Goal: Transaction & Acquisition: Obtain resource

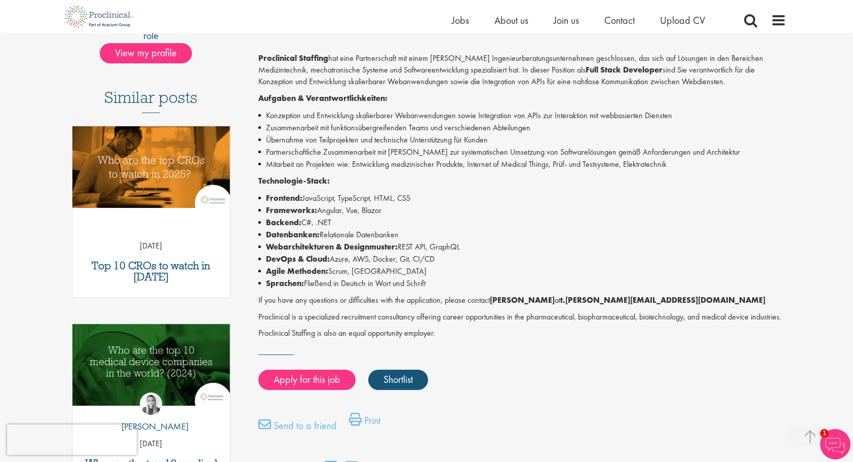
scroll to position [253, 0]
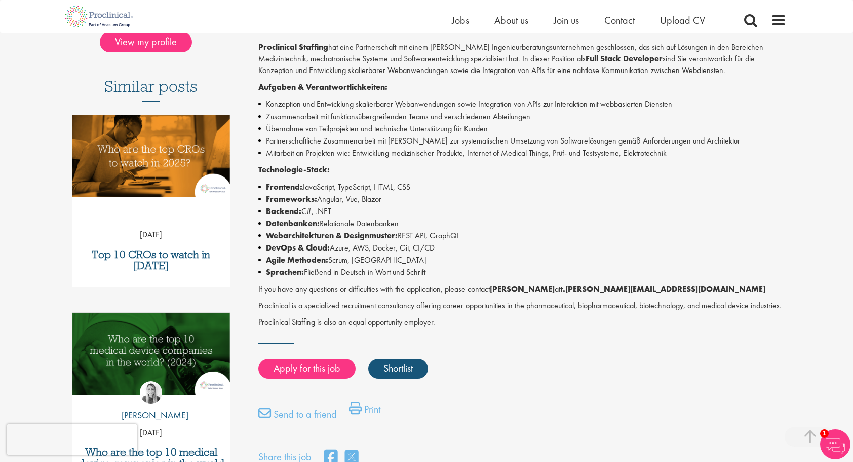
click at [572, 116] on li "Zusammenarbeit mit funktionsübergreifenden Teams und verschiedenen Abteilungen" at bounding box center [522, 116] width 529 height 12
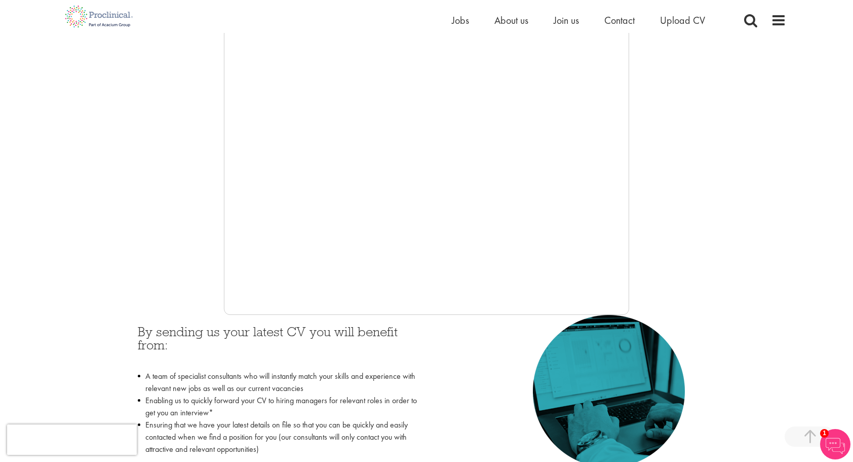
scroll to position [203, 0]
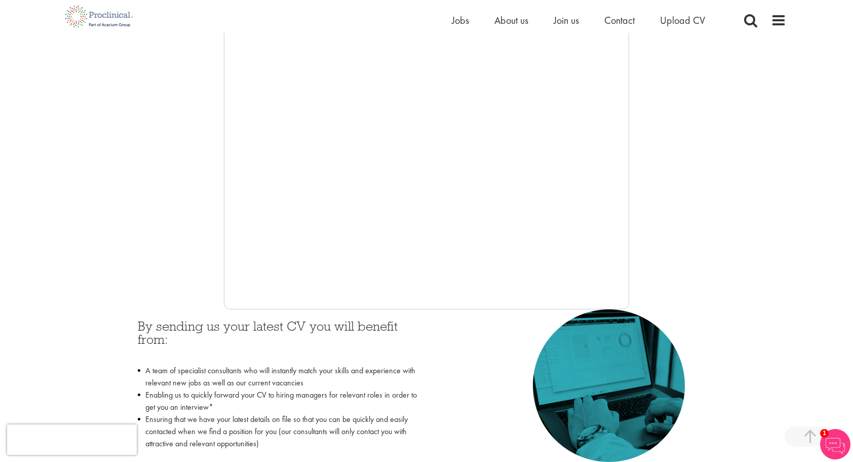
click at [136, 180] on div at bounding box center [427, 157] width 720 height 304
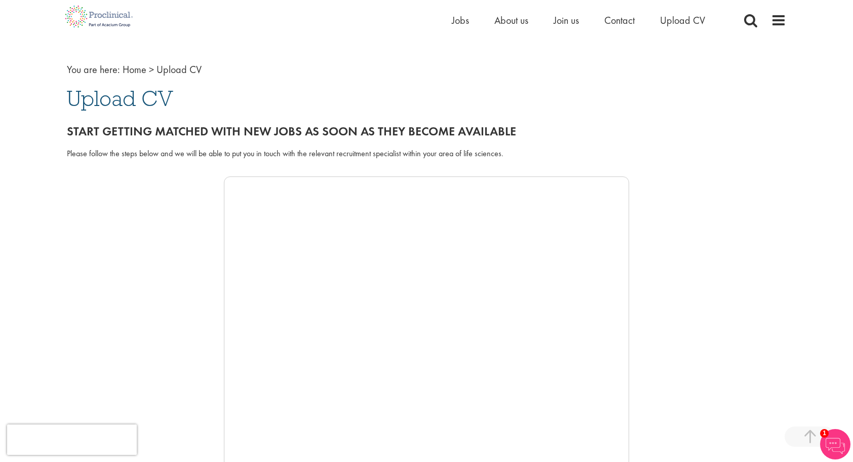
scroll to position [0, 0]
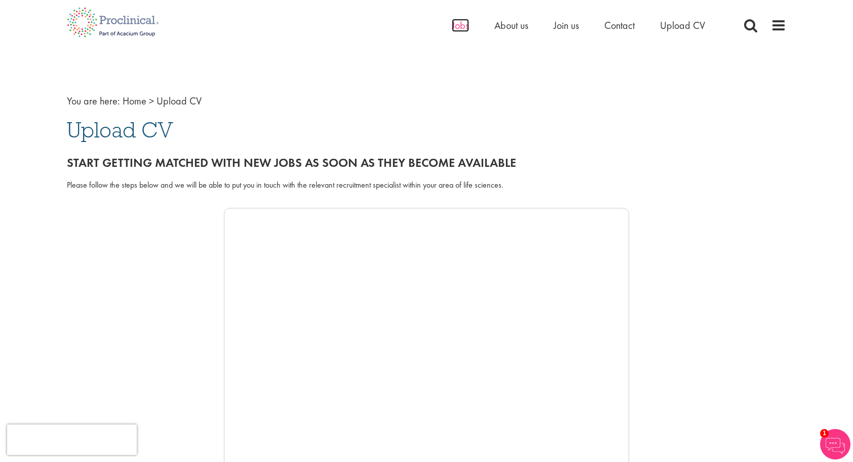
click at [463, 23] on span "Jobs" at bounding box center [460, 25] width 17 height 13
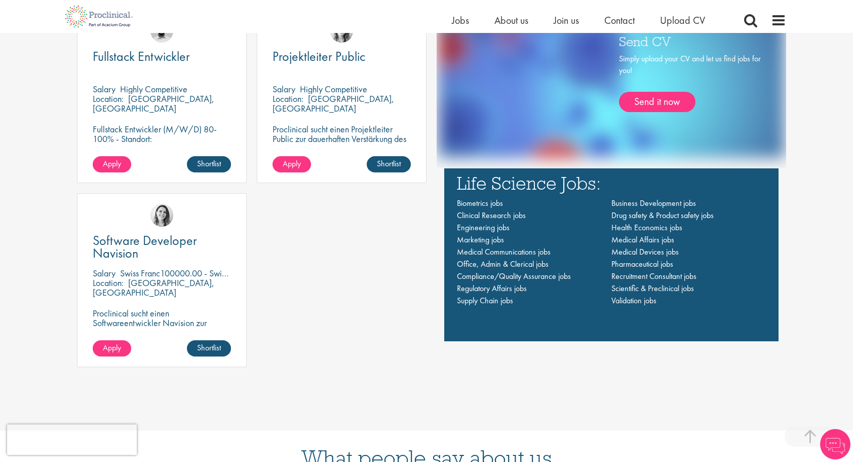
scroll to position [760, 0]
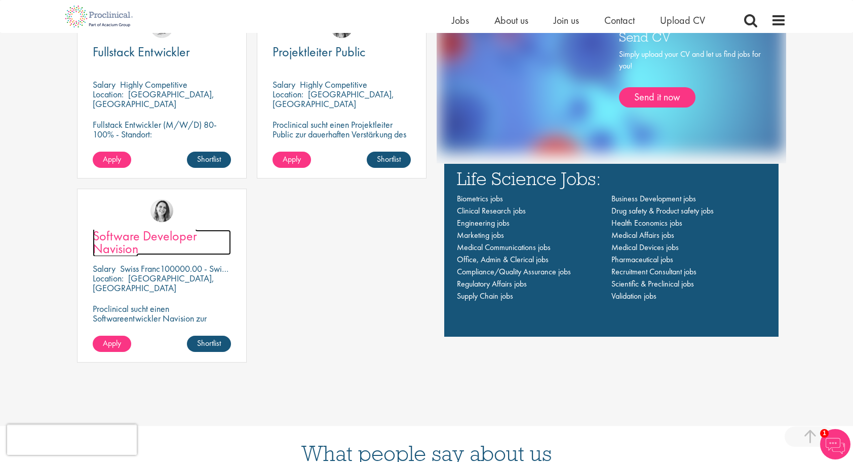
click at [147, 235] on span "Software Developer Navision" at bounding box center [145, 242] width 104 height 30
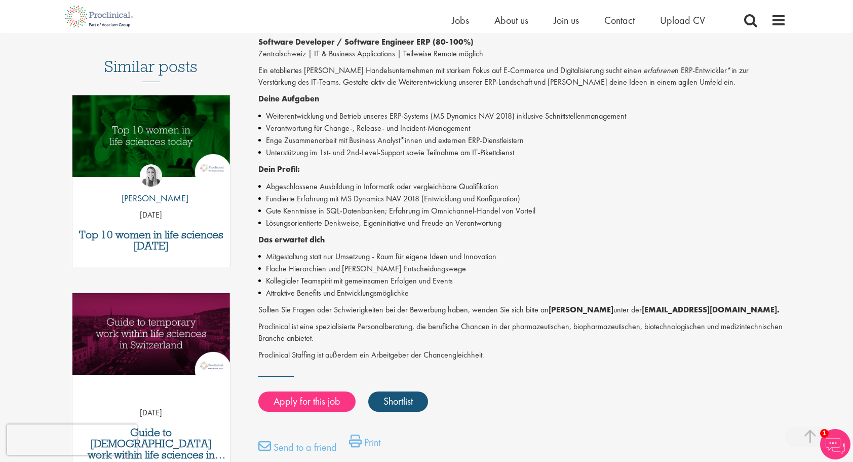
scroll to position [253, 0]
